Goal: Information Seeking & Learning: Compare options

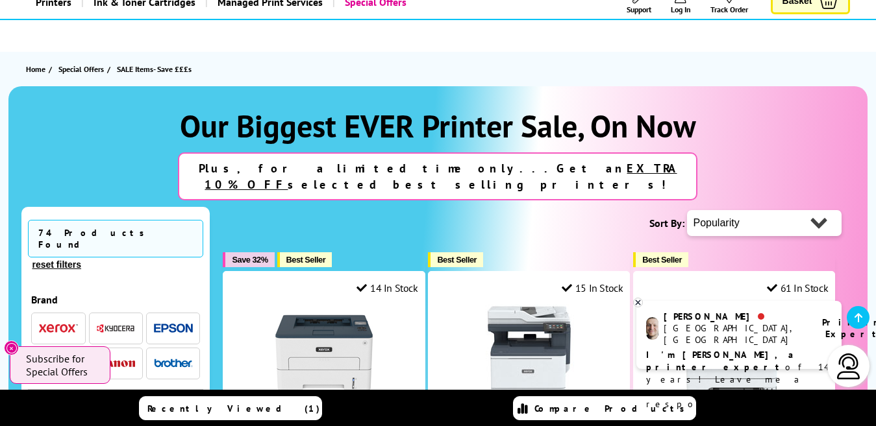
scroll to position [288, 0]
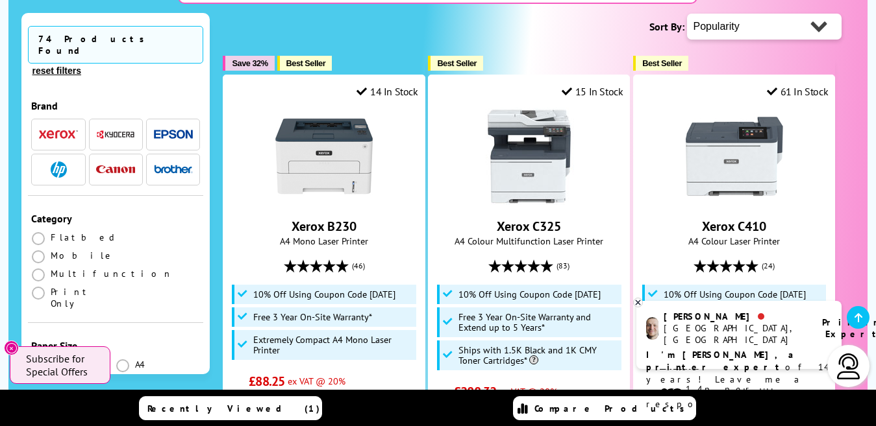
click at [173, 130] on img "button" at bounding box center [173, 135] width 39 height 10
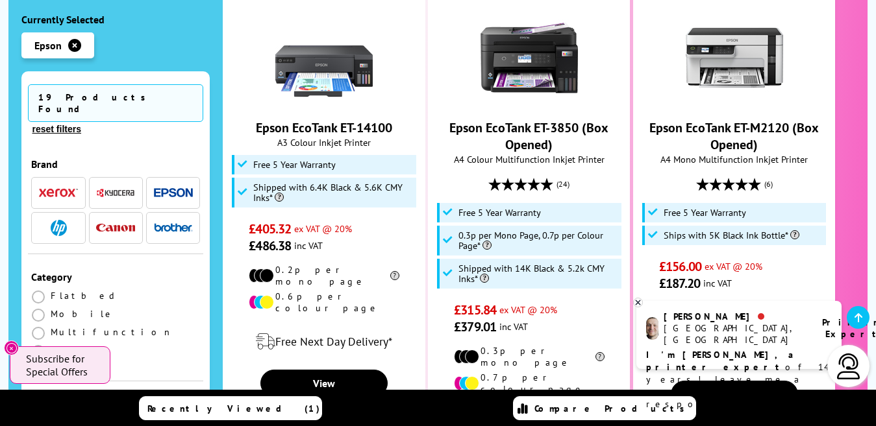
scroll to position [2004, 0]
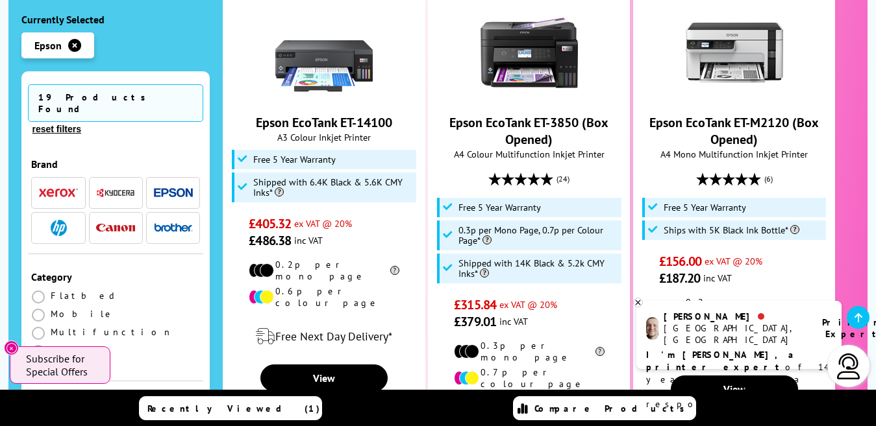
click at [51, 220] on img "button" at bounding box center [59, 228] width 16 height 16
